Goal: Task Accomplishment & Management: Manage account settings

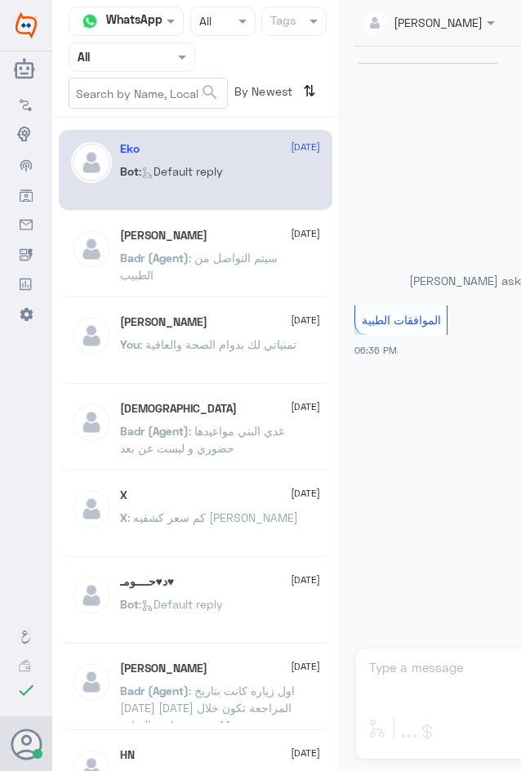
scroll to position [1617, 0]
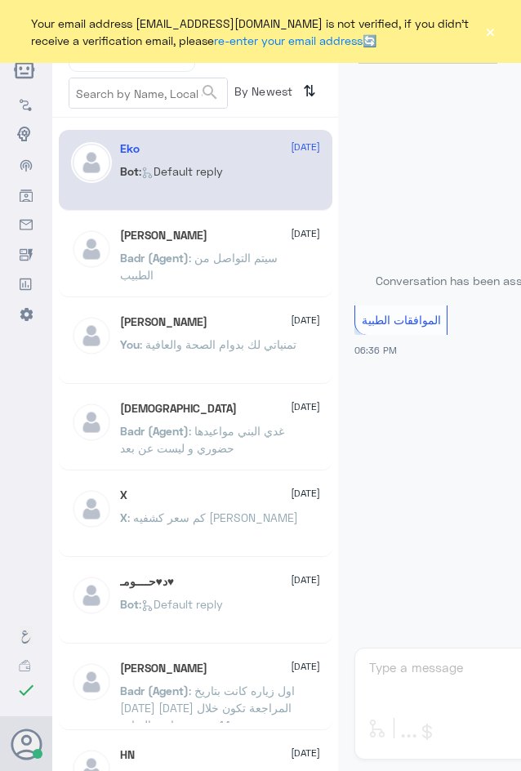
scroll to position [1617, 0]
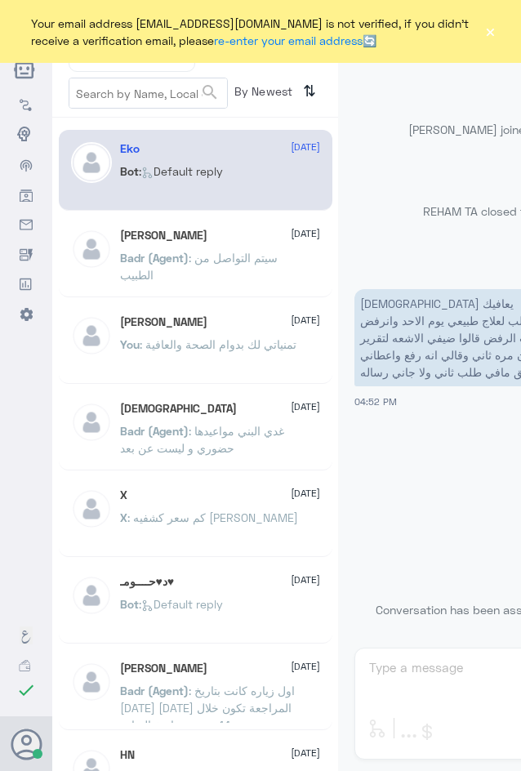
click at [495, 30] on button "×" at bounding box center [490, 32] width 12 height 16
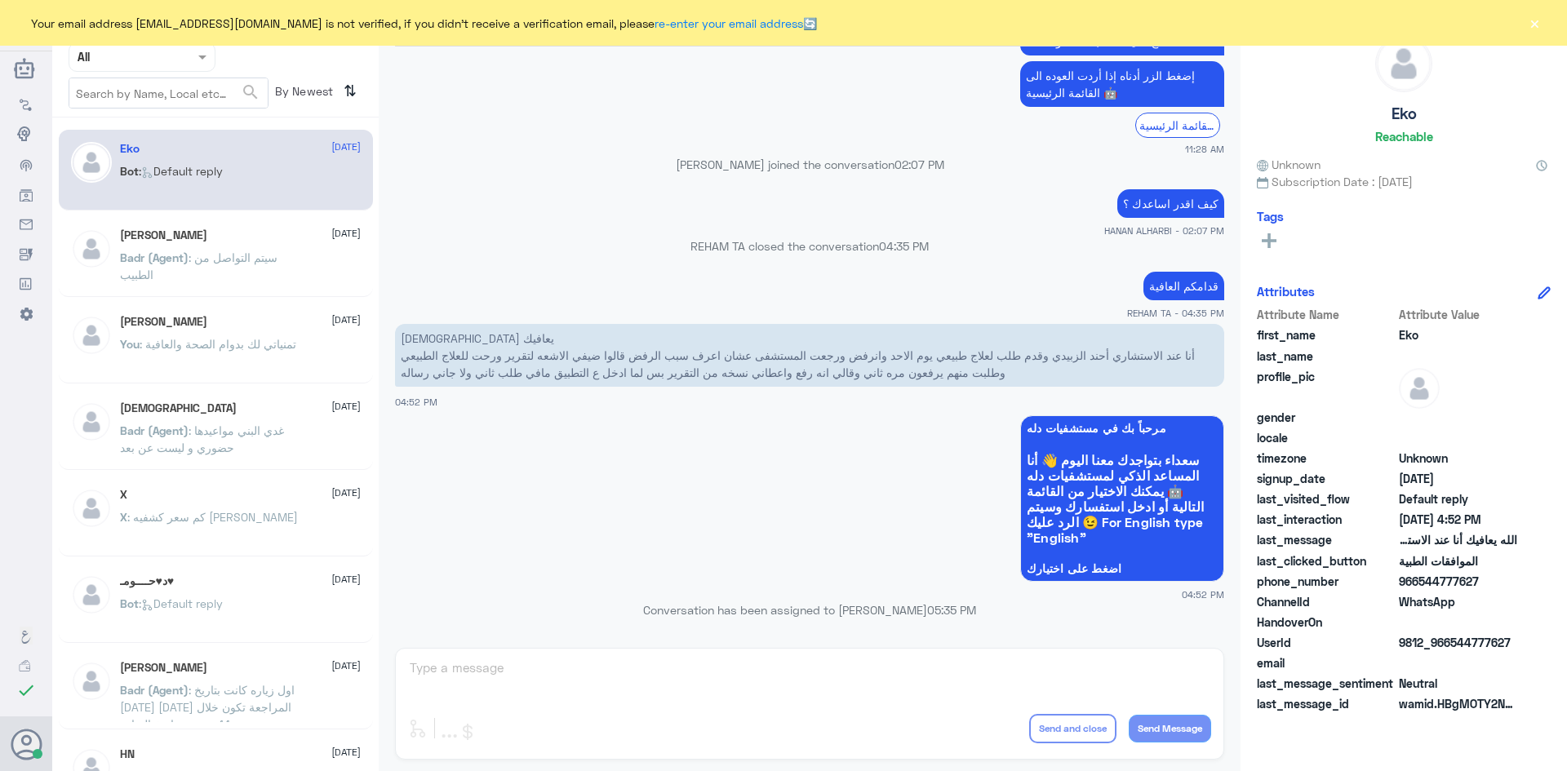
scroll to position [1559, 0]
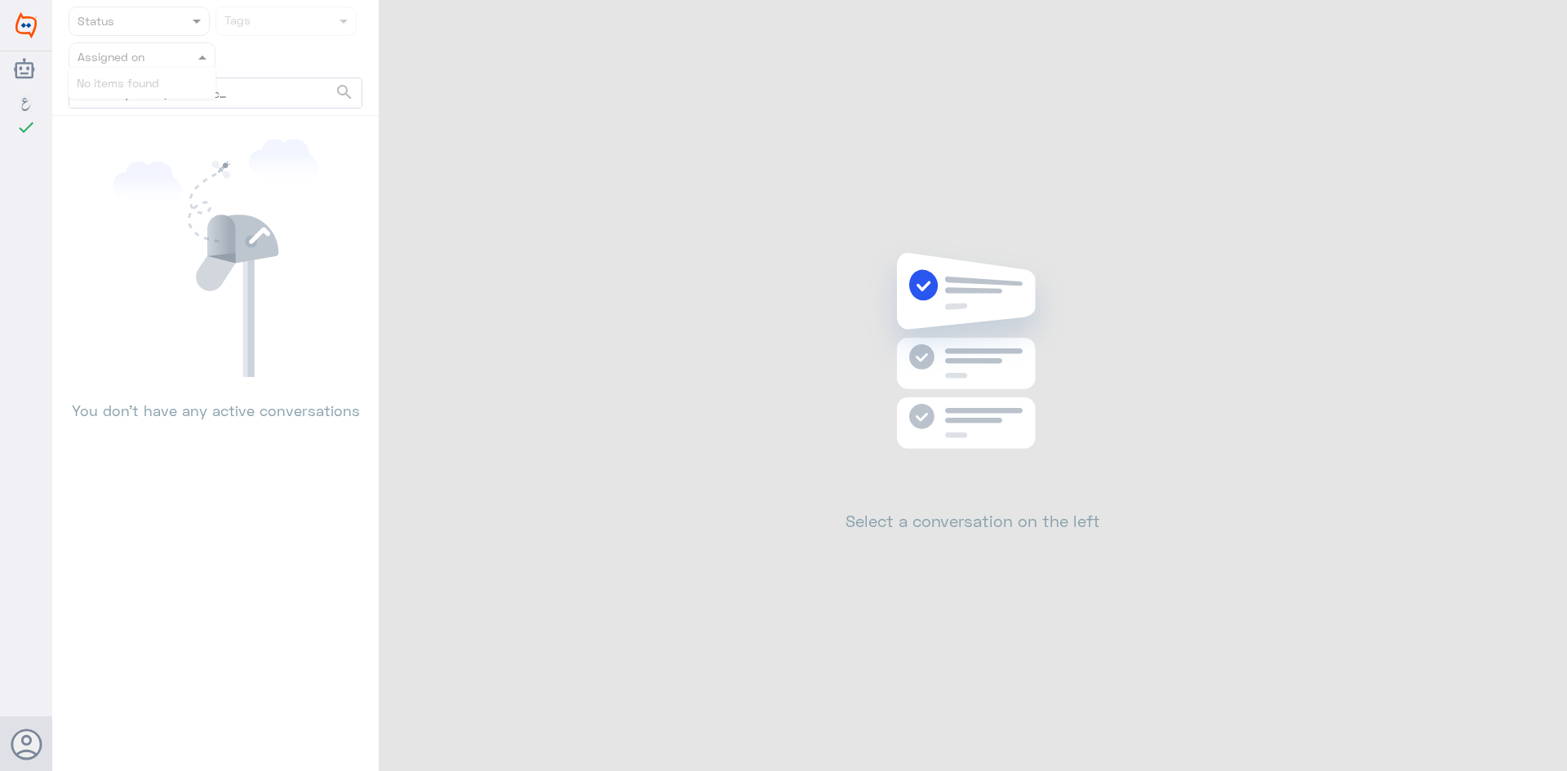
drag, startPoint x: 0, startPoint y: 0, endPoint x: 139, endPoint y: 48, distance: 146.9
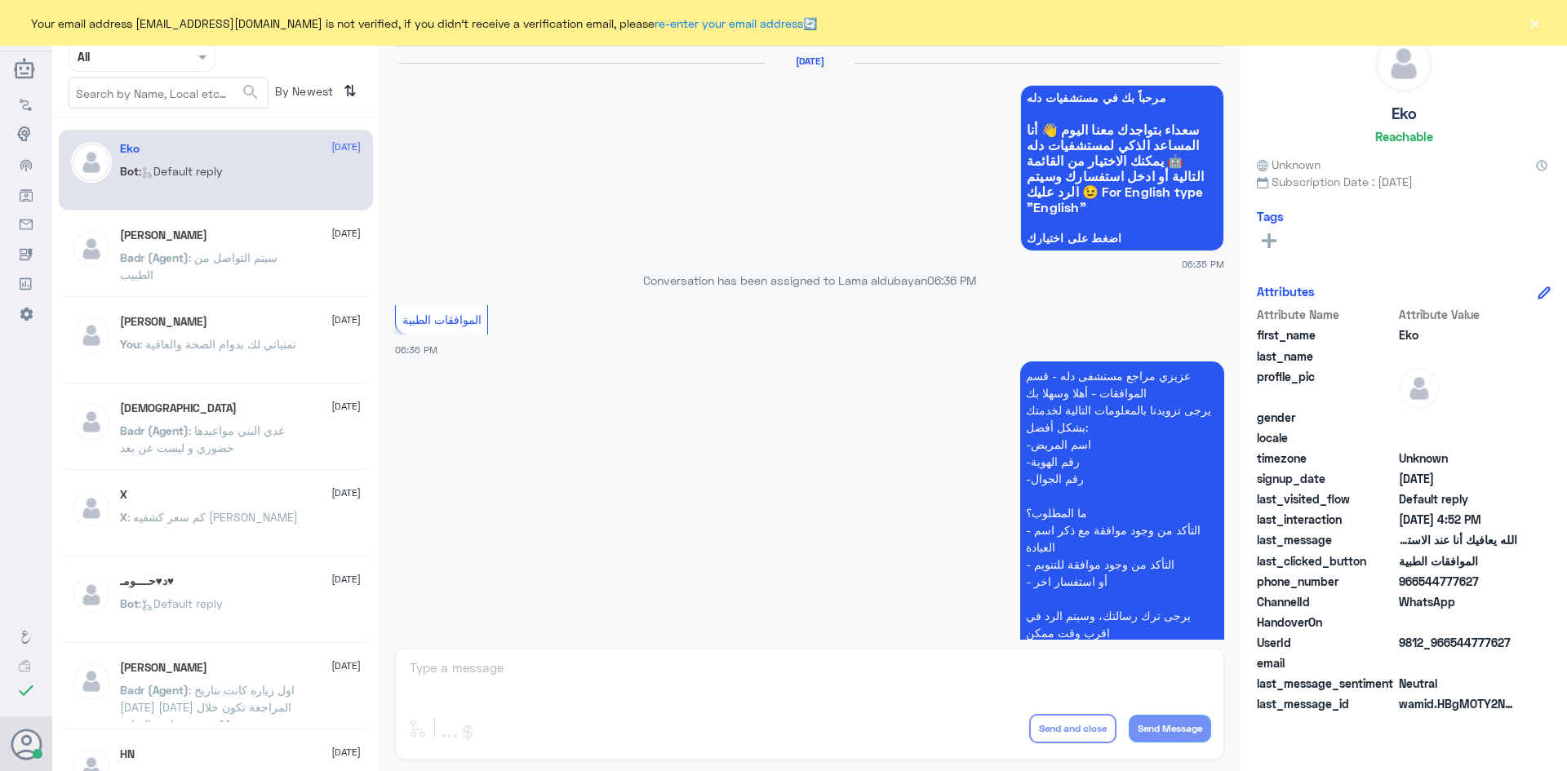
scroll to position [1559, 0]
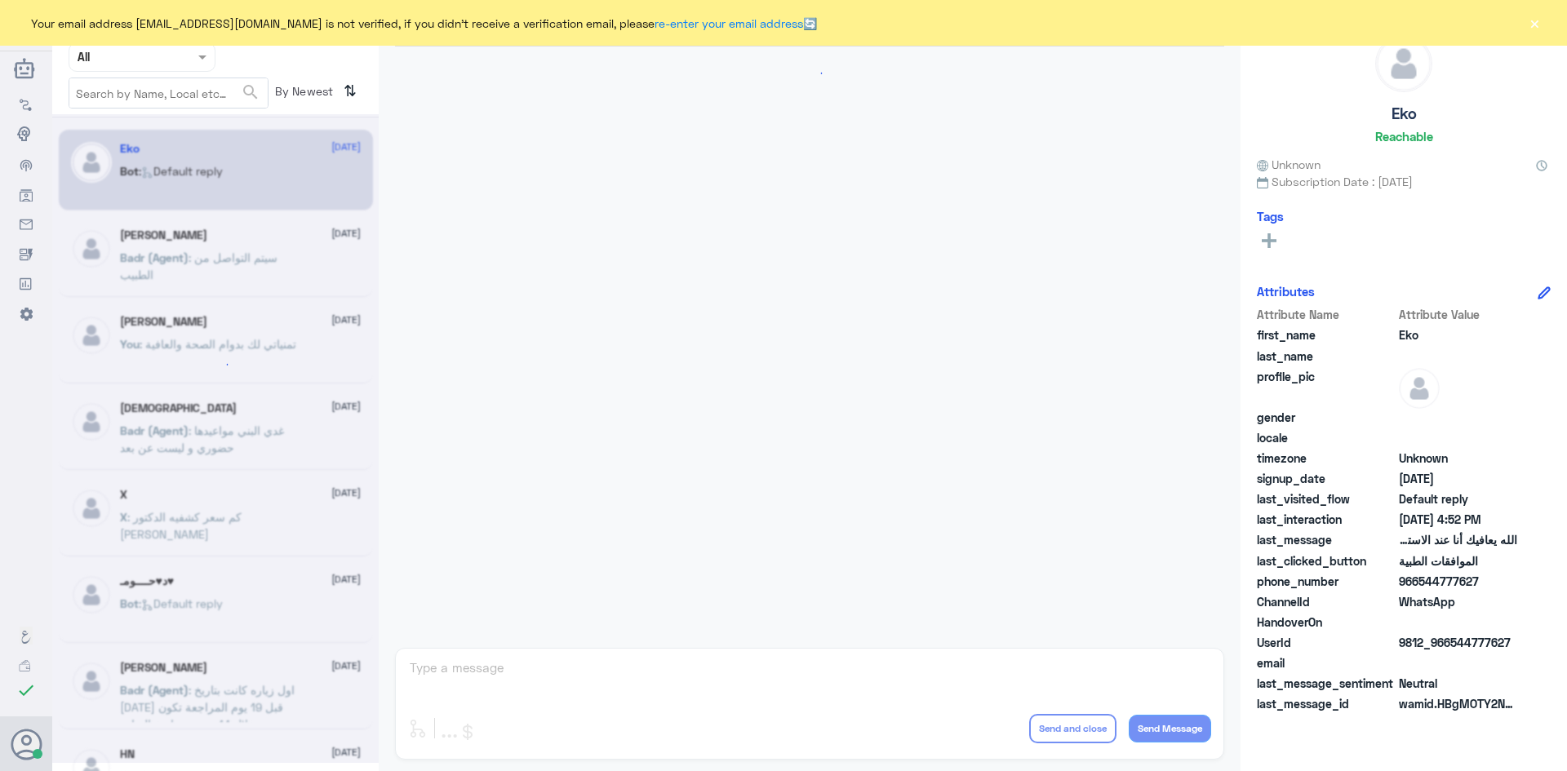
click at [200, 60] on span at bounding box center [204, 56] width 20 height 17
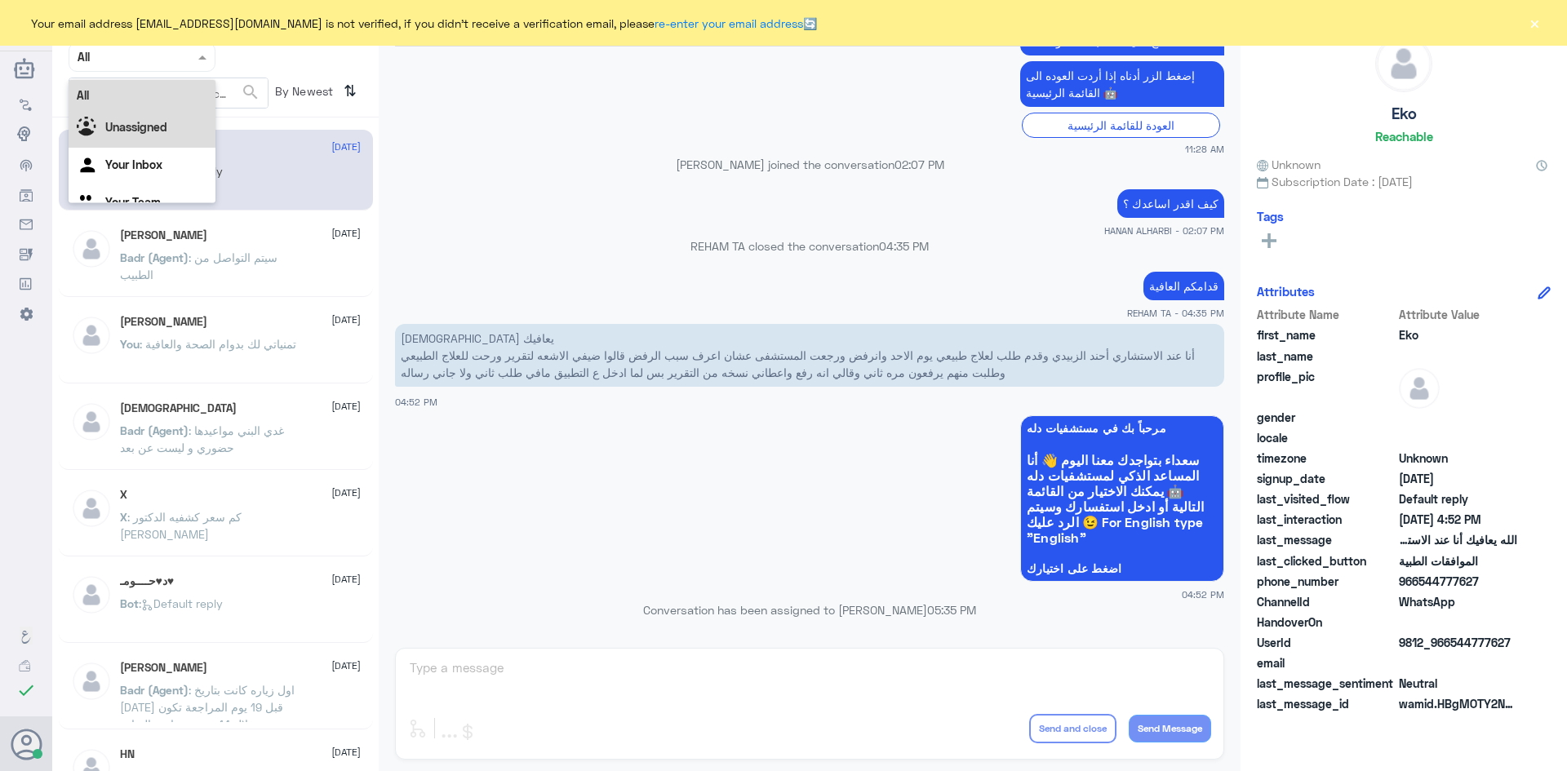
click at [170, 130] on div "Unassigned" at bounding box center [142, 129] width 147 height 38
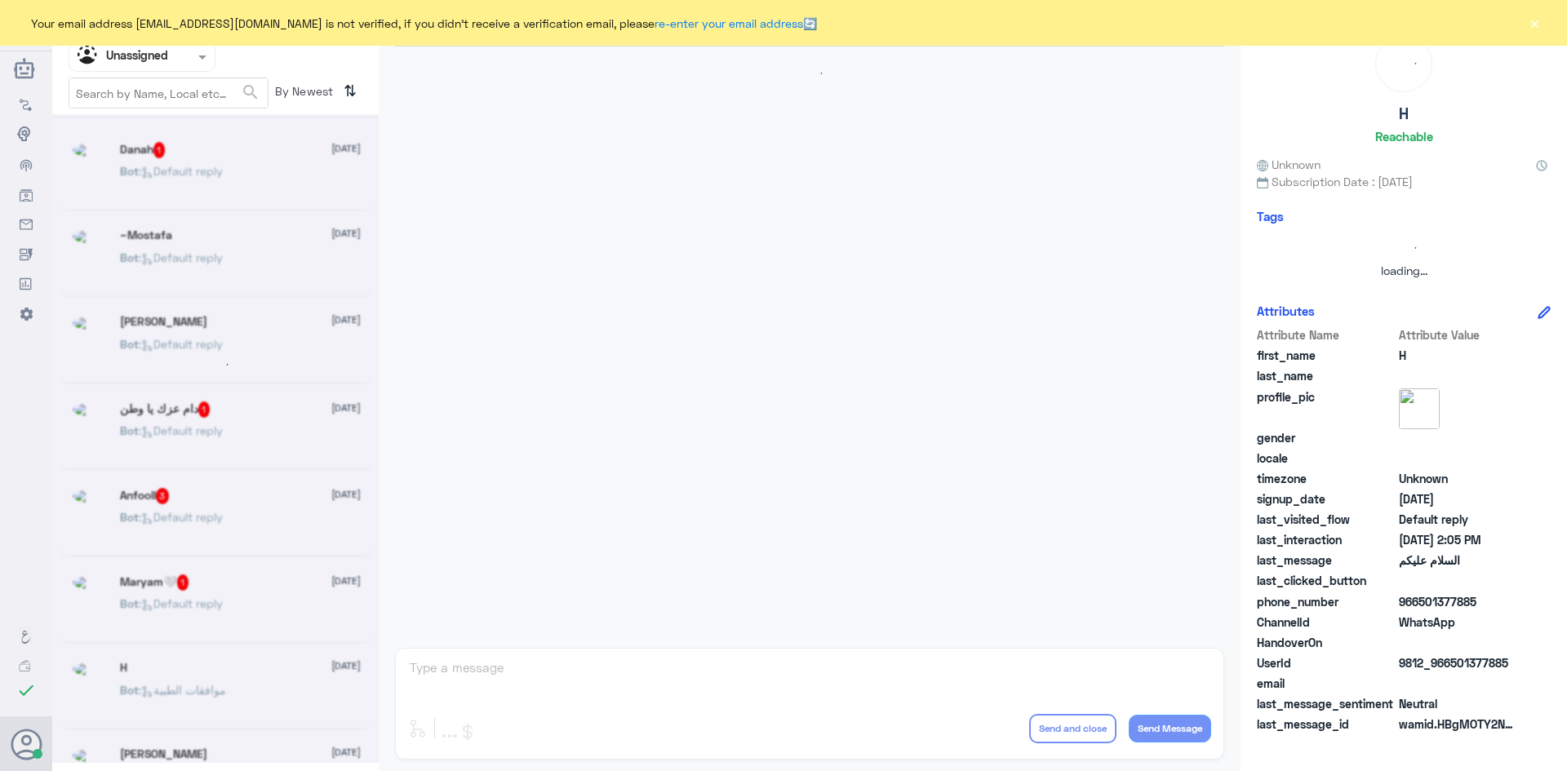
scroll to position [0, 0]
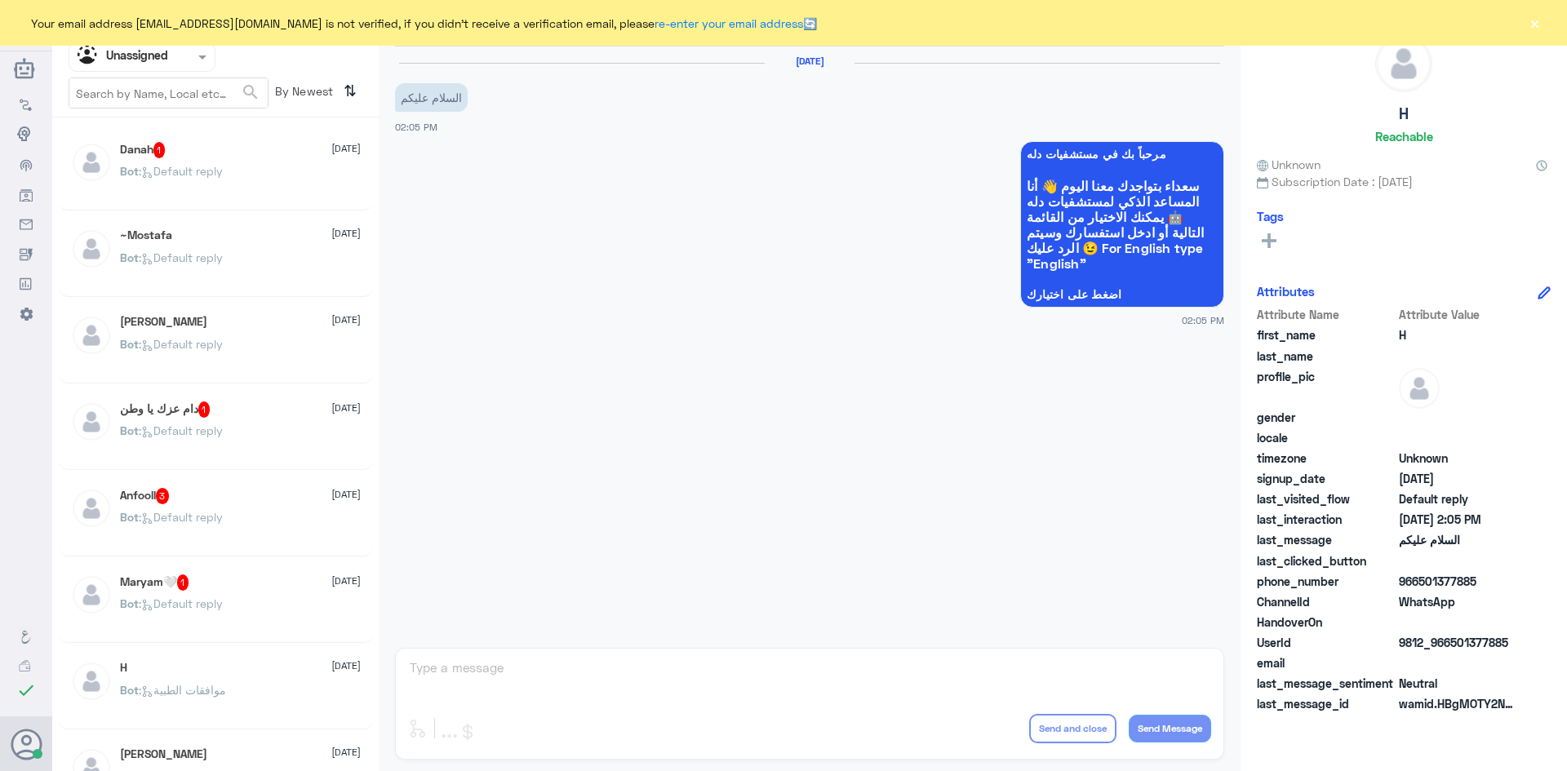
click at [232, 155] on div "Danah 1 17 August" at bounding box center [240, 150] width 241 height 16
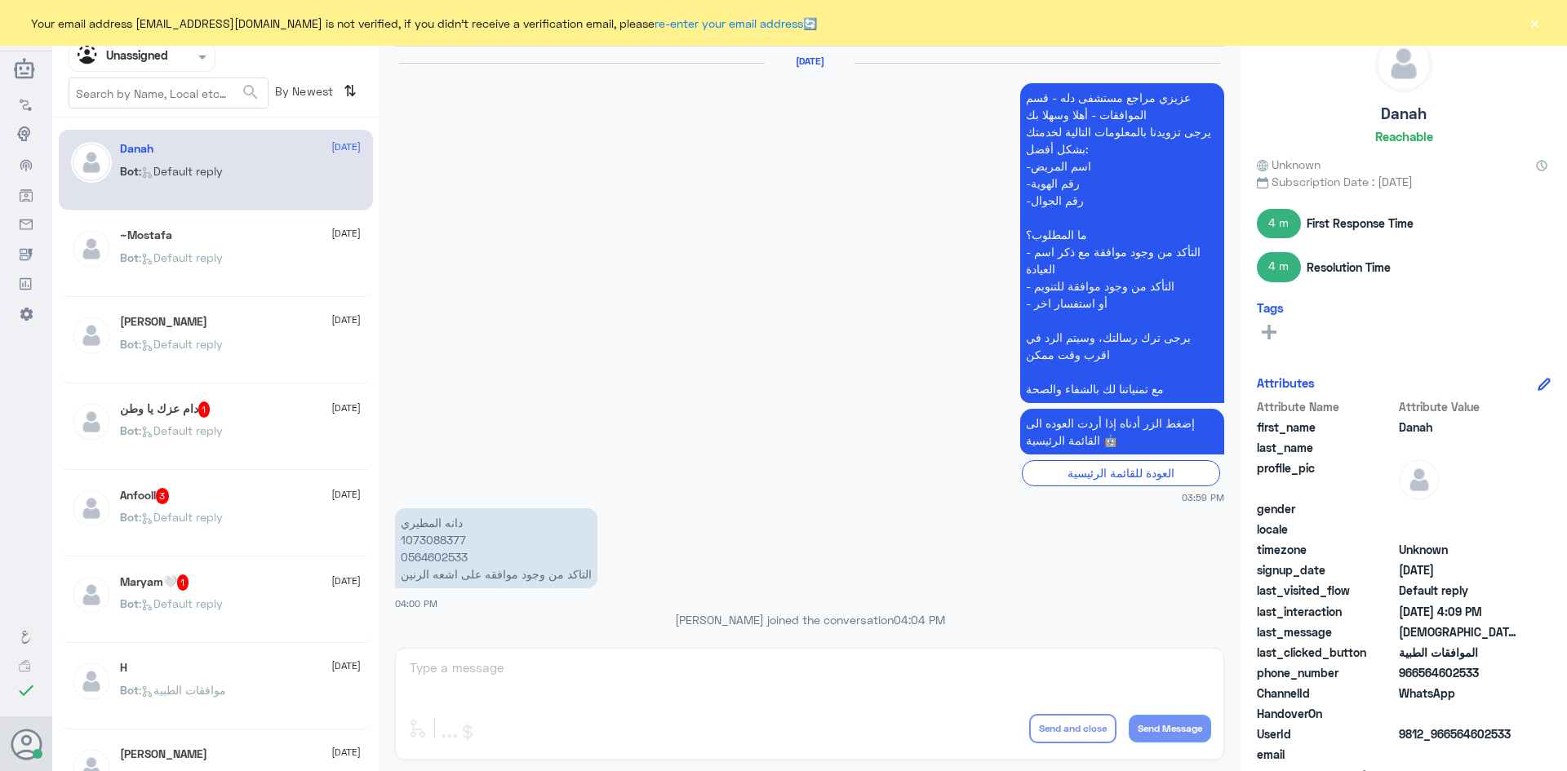
scroll to position [1119, 0]
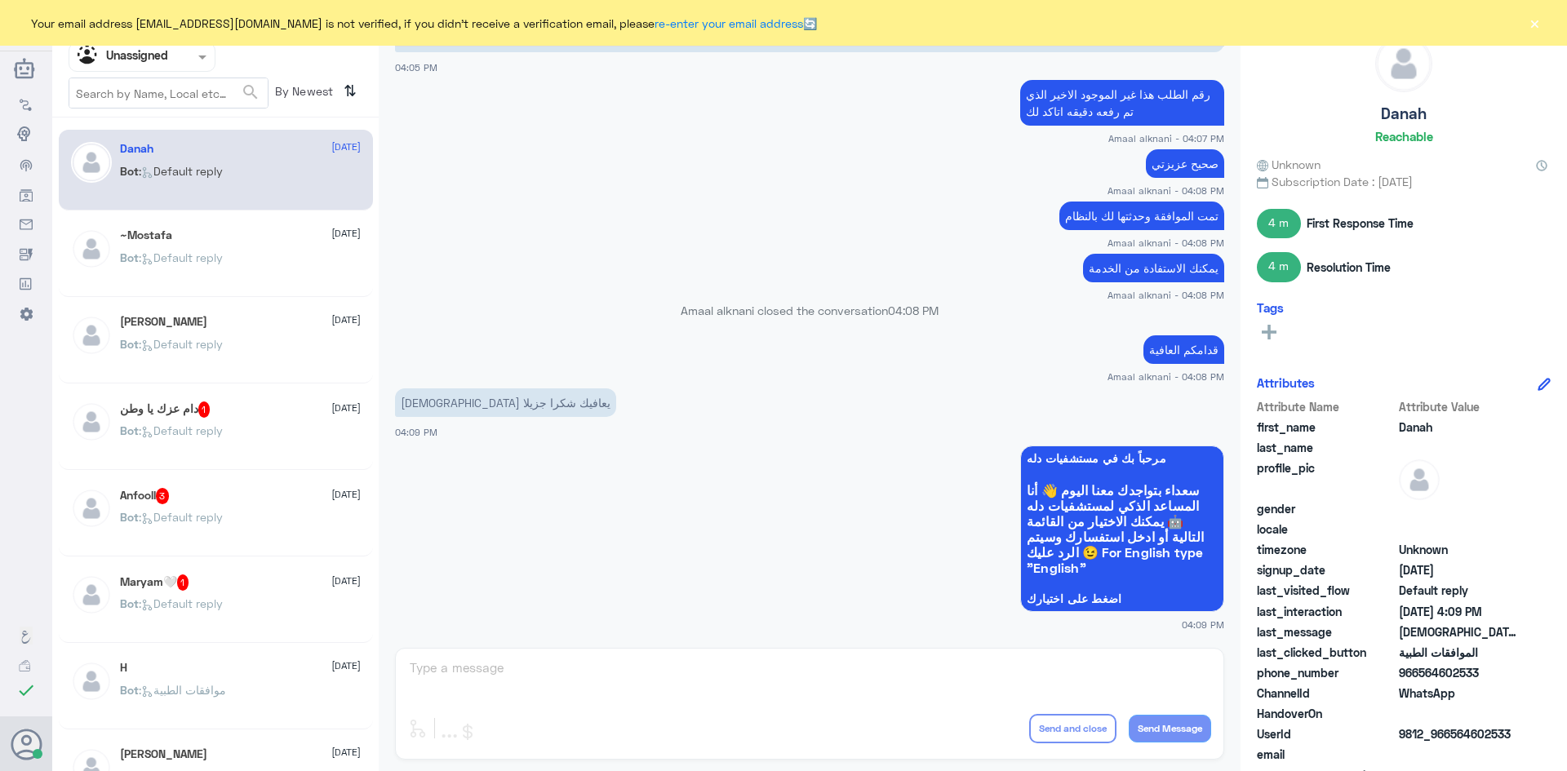
click at [233, 412] on div "دام عزك يا وطن 1 17 August" at bounding box center [240, 410] width 241 height 16
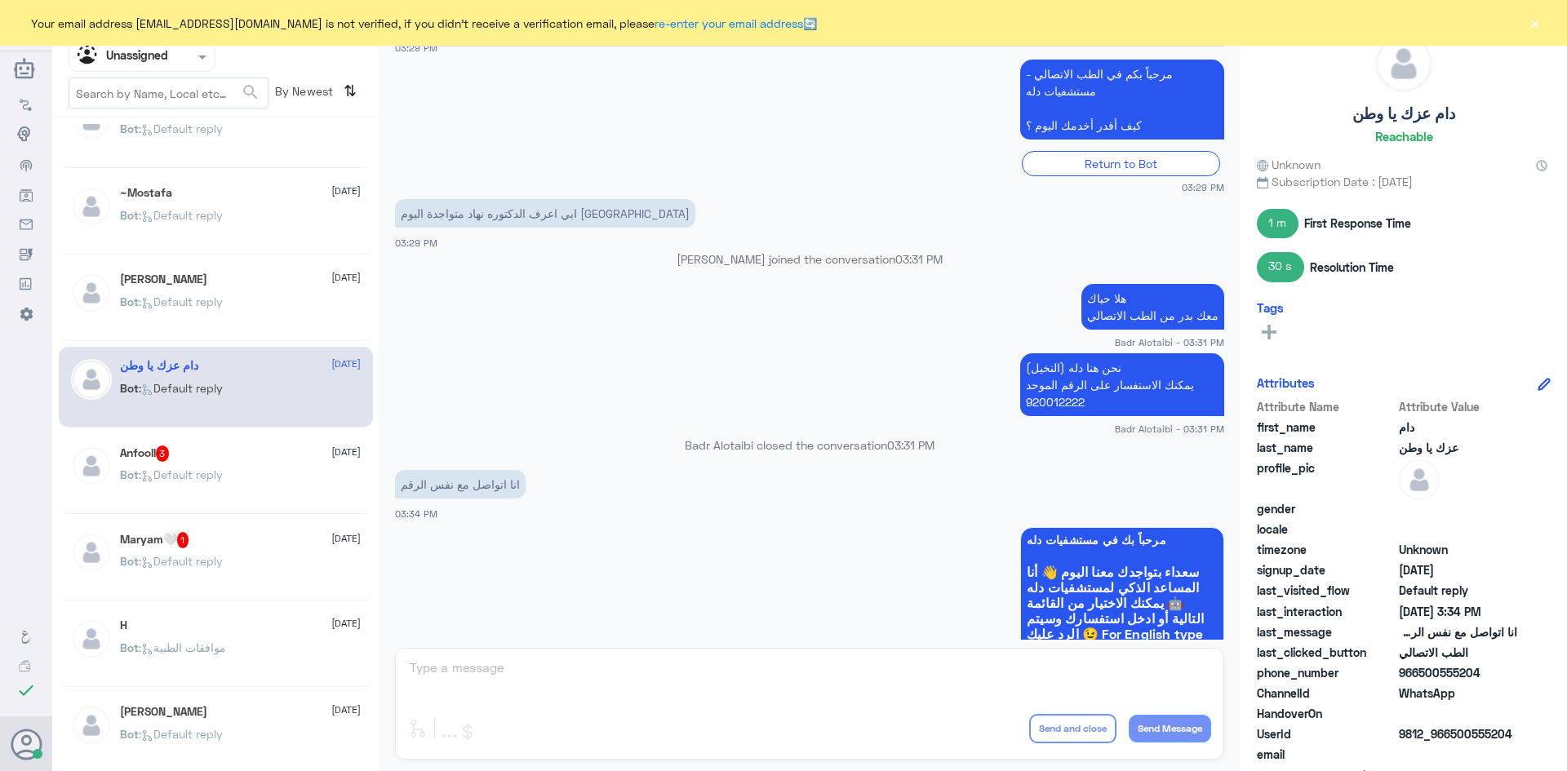
scroll to position [82, 0]
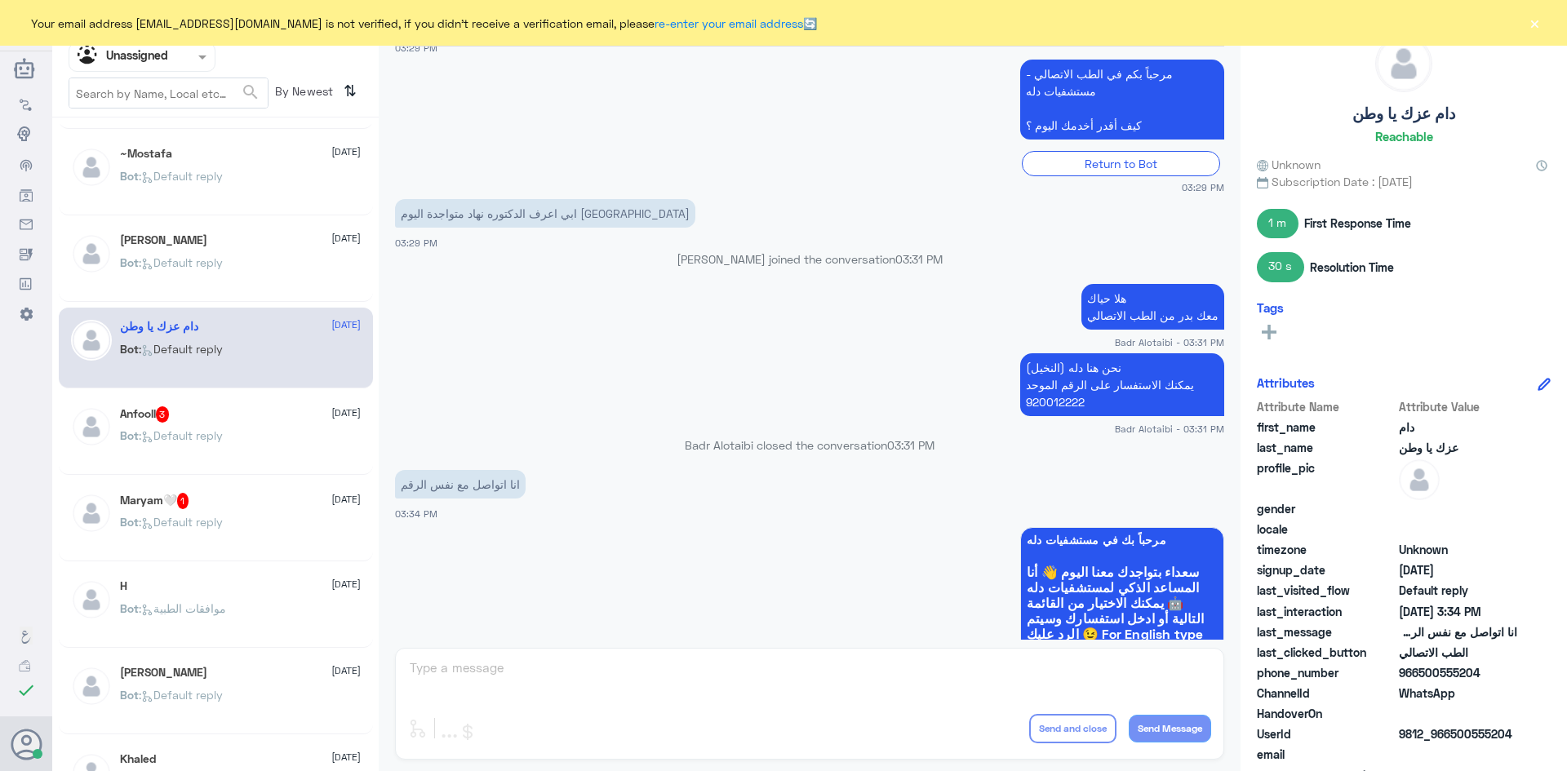
click at [237, 417] on div "Anfooll 3 17 August" at bounding box center [240, 414] width 241 height 16
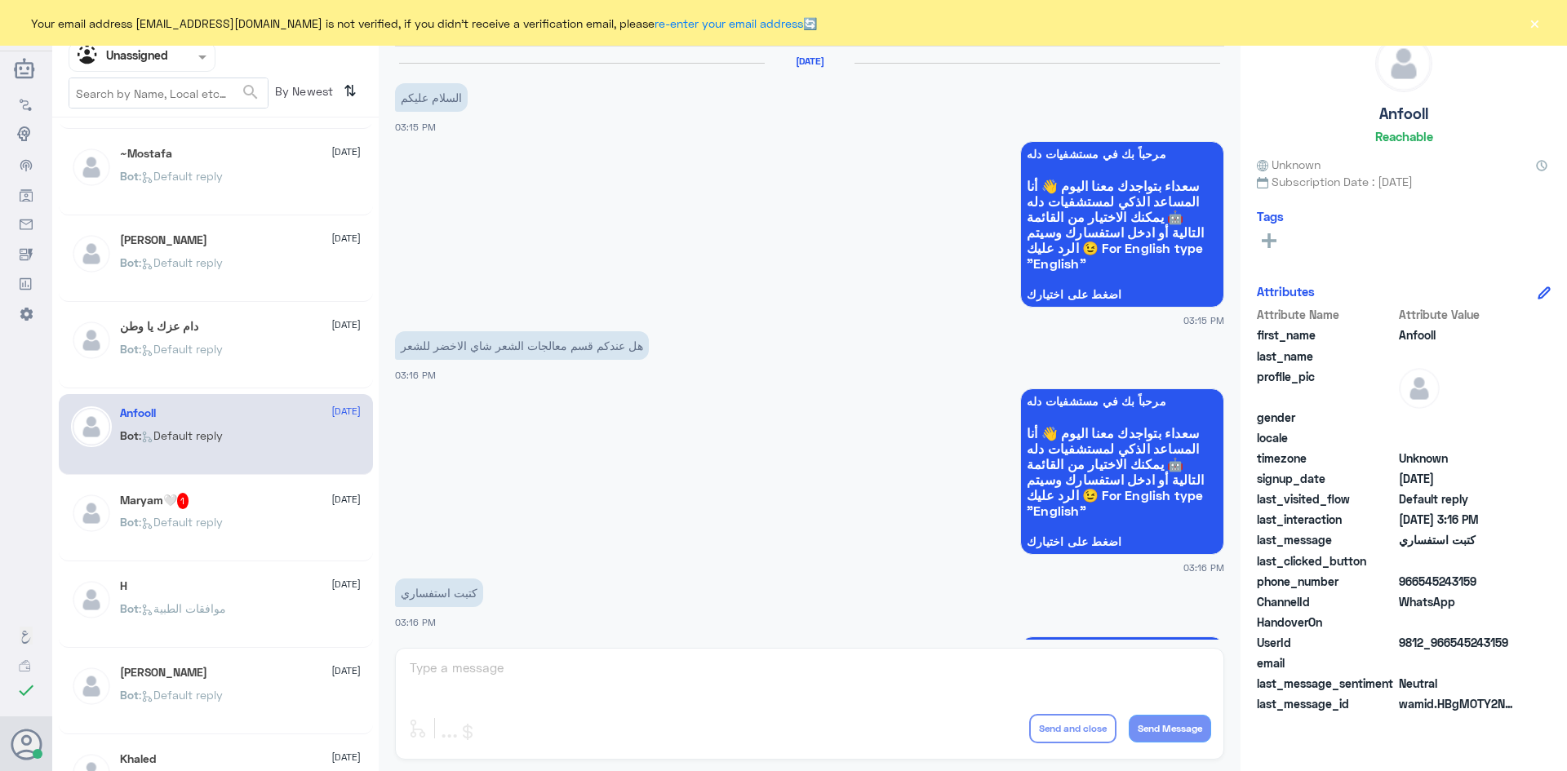
scroll to position [191, 0]
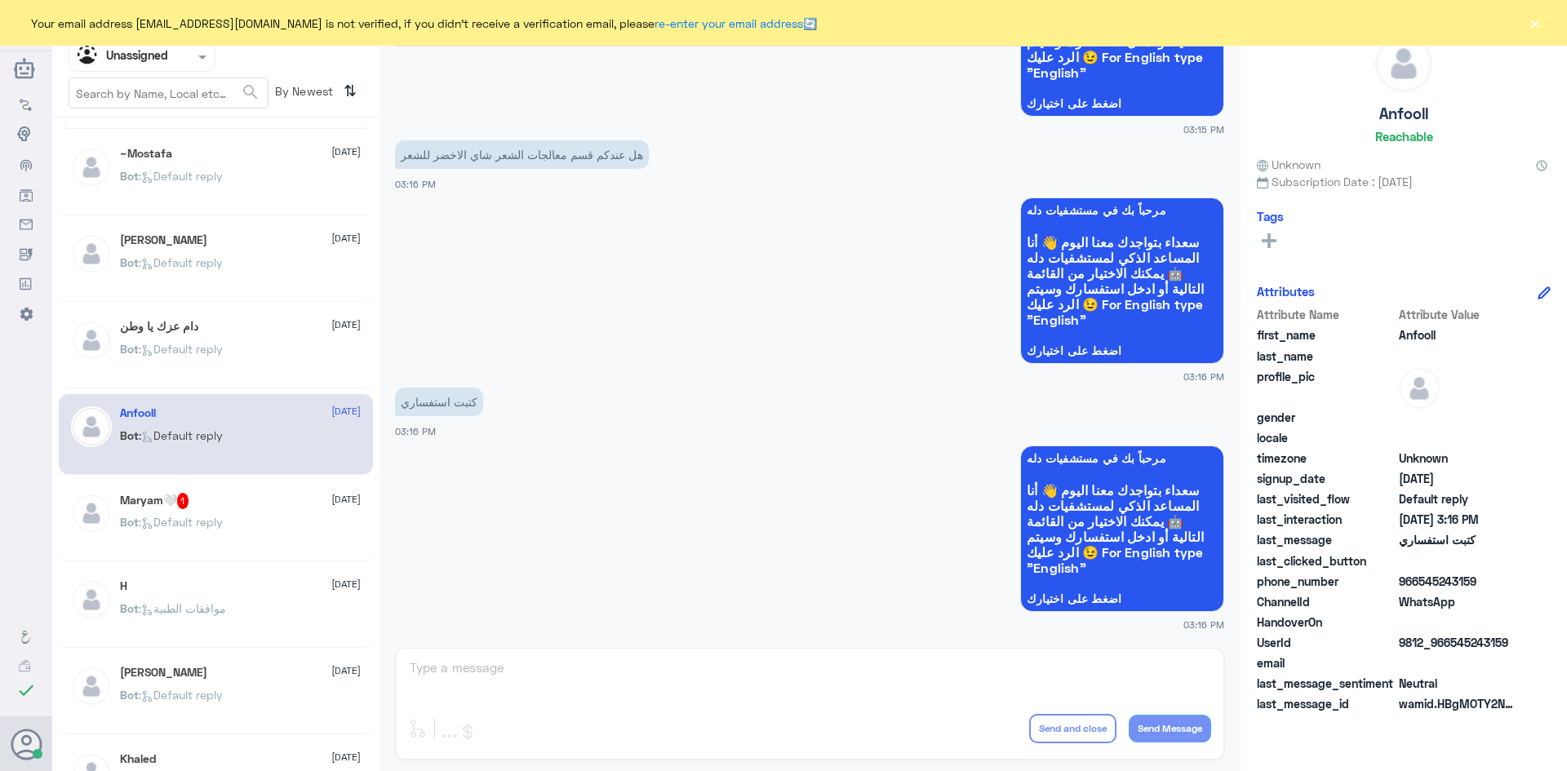
click at [266, 341] on div "دام عزك يا وطن 17 August Bot : Default reply" at bounding box center [240, 350] width 241 height 61
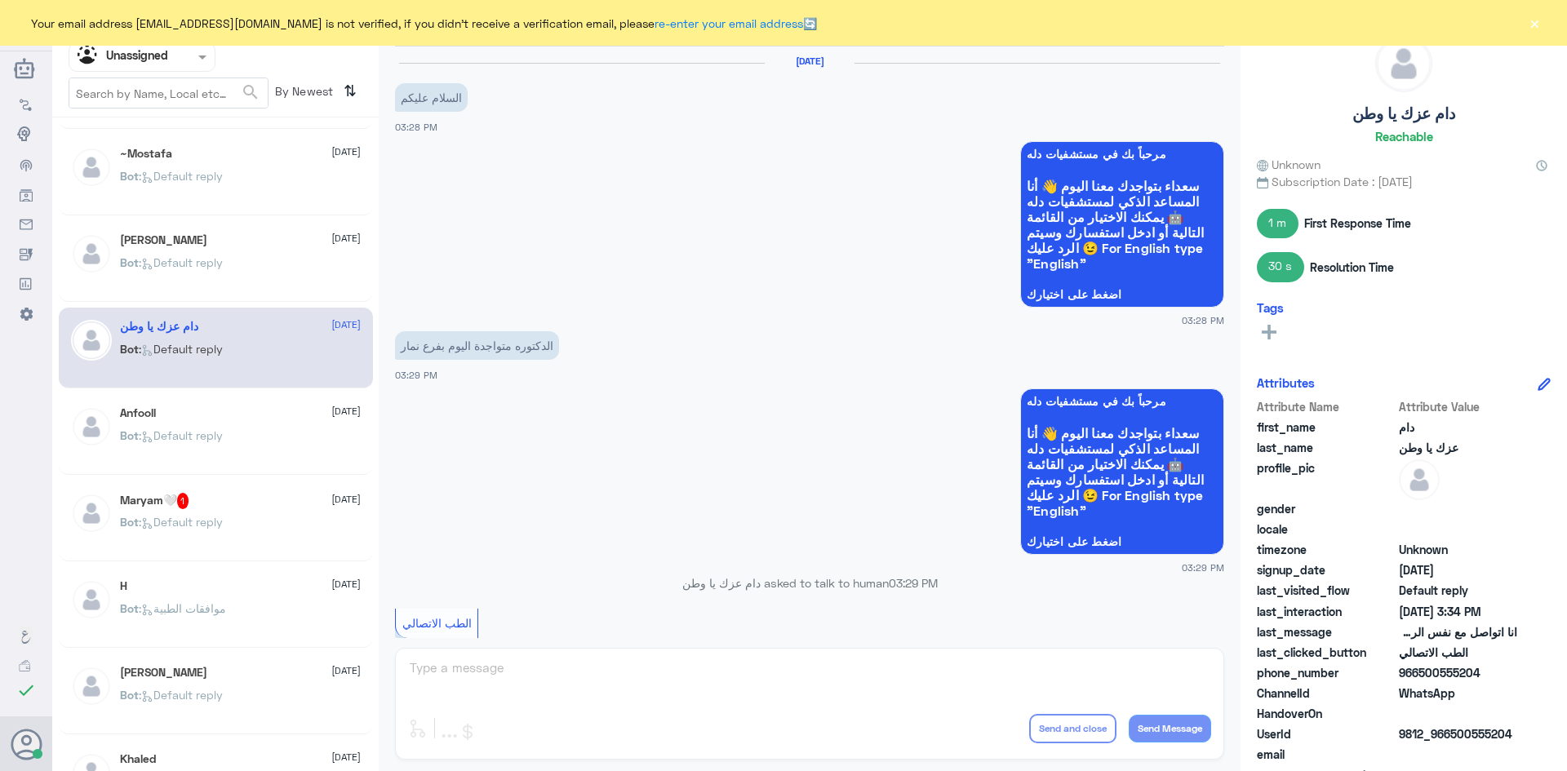
scroll to position [687, 0]
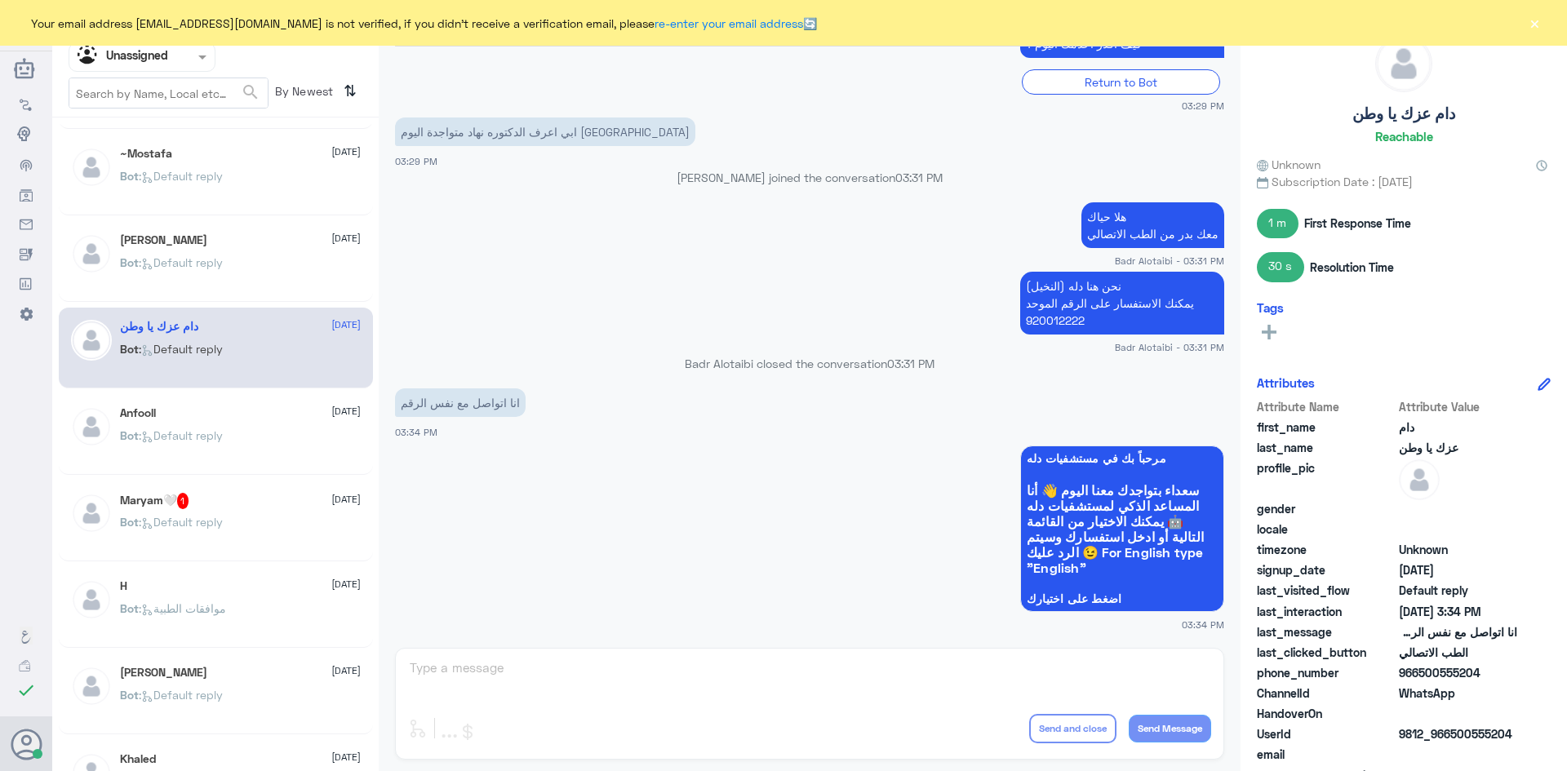
click at [248, 497] on div "Maryam🤍 1 17 August" at bounding box center [240, 501] width 241 height 16
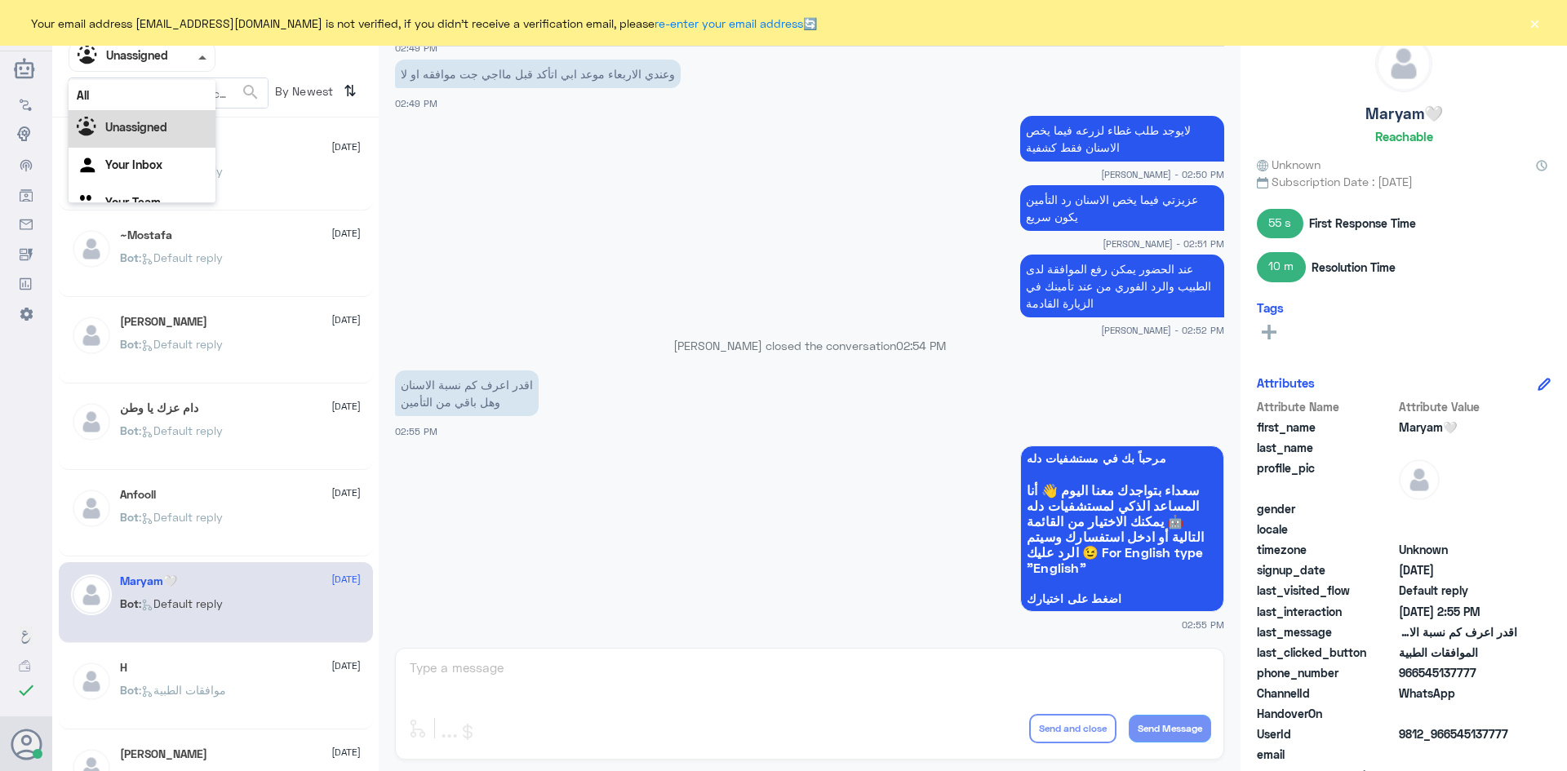
click at [202, 57] on span at bounding box center [202, 58] width 8 height 4
click at [185, 93] on div "All" at bounding box center [142, 95] width 147 height 30
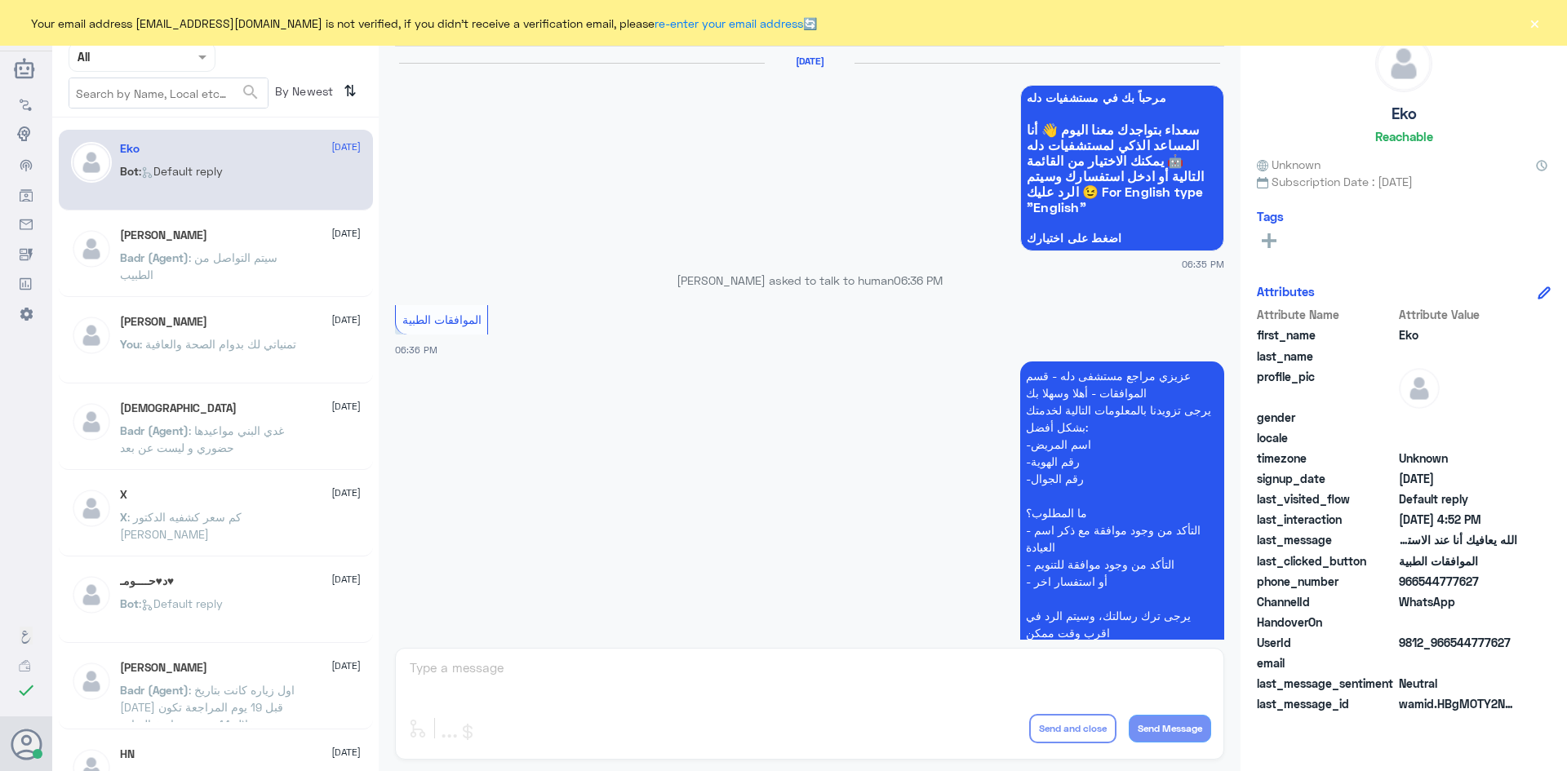
scroll to position [1559, 0]
